Goal: Information Seeking & Learning: Learn about a topic

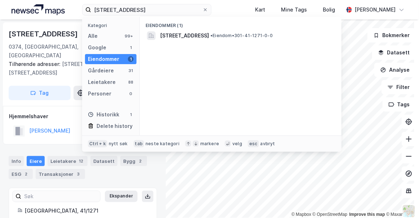
scroll to position [0, 0]
click at [101, 6] on input "[STREET_ADDRESS]" at bounding box center [146, 9] width 111 height 11
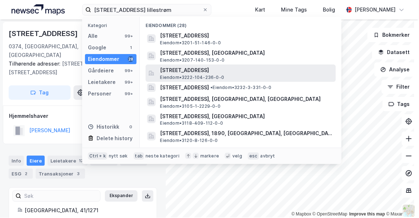
type input "[STREET_ADDRESS] lillestrøm"
click at [222, 70] on span "[STREET_ADDRESS]" at bounding box center [246, 70] width 173 height 9
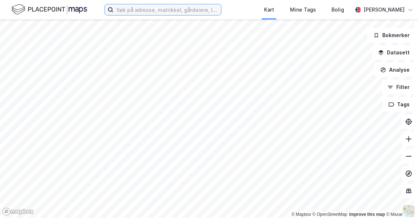
click at [149, 9] on input at bounding box center [168, 9] width 108 height 11
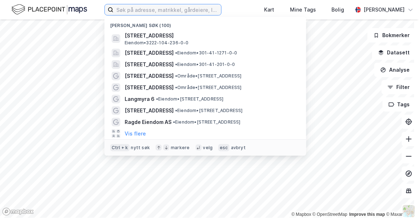
paste input "[STREET_ADDRESS]"
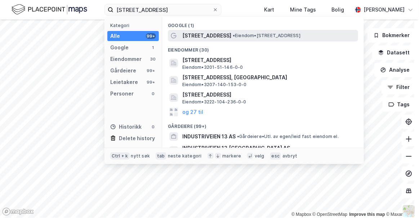
click at [198, 35] on span "[STREET_ADDRESS]" at bounding box center [206, 35] width 49 height 9
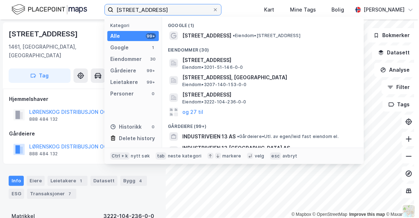
click at [181, 10] on input "[STREET_ADDRESS]" at bounding box center [163, 9] width 99 height 11
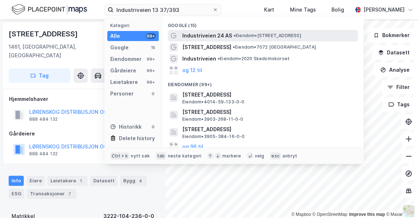
click at [238, 34] on span "• Eiendom • Industriveien 16, 1481 Hagan" at bounding box center [268, 36] width 68 height 6
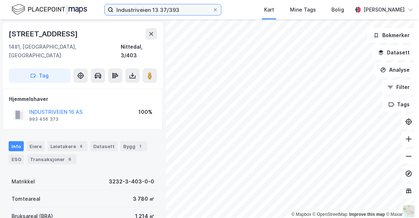
click at [166, 11] on input "Industriveien 13 37/393" at bounding box center [163, 9] width 99 height 11
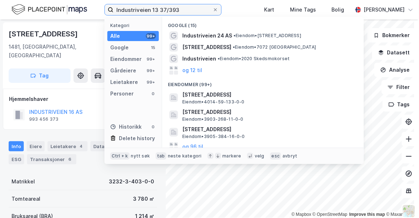
drag, startPoint x: 156, startPoint y: 9, endPoint x: 95, endPoint y: 8, distance: 61.3
click at [95, 8] on div "Industriveien 13 37/393 Kategori Alle 99+ Google 15 Eiendommer 99+ Gårdeiere 99…" at bounding box center [209, 9] width 419 height 19
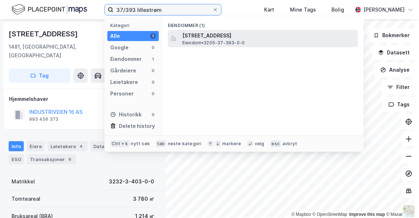
type input "37/393 lillestrøm"
click at [199, 32] on span "[STREET_ADDRESS]" at bounding box center [268, 35] width 173 height 9
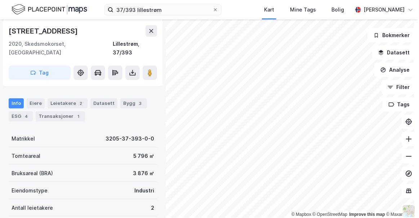
scroll to position [60, 0]
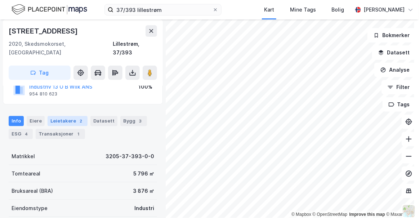
click at [70, 116] on div "Leietakere 2" at bounding box center [68, 121] width 40 height 10
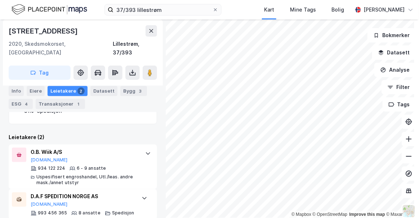
scroll to position [0, 0]
